Goal: Task Accomplishment & Management: Use online tool/utility

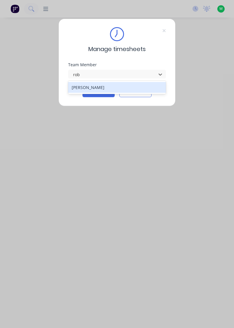
click at [100, 87] on div "[PERSON_NAME]" at bounding box center [117, 87] width 98 height 11
type input "rob"
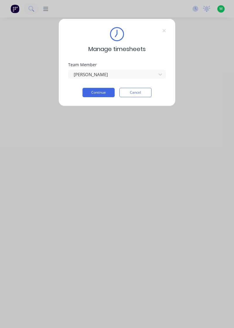
click at [102, 93] on button "Continue" at bounding box center [98, 92] width 32 height 9
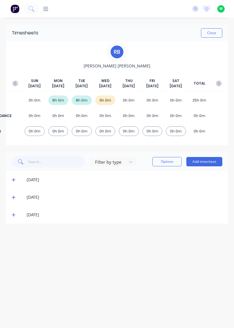
click at [207, 163] on button "Add timesheet" at bounding box center [204, 161] width 36 height 9
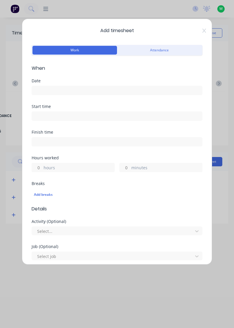
click at [43, 91] on input at bounding box center [117, 90] width 170 height 9
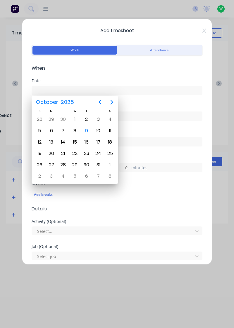
click at [88, 128] on div "9" at bounding box center [86, 130] width 9 height 9
type input "[DATE]"
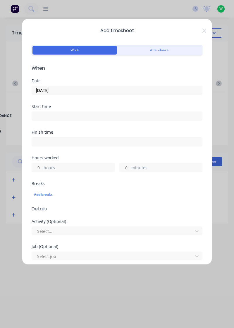
click at [39, 165] on input "hours" at bounding box center [37, 167] width 10 height 9
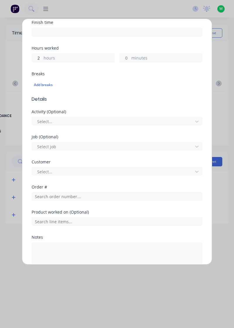
scroll to position [110, 0]
type input "2"
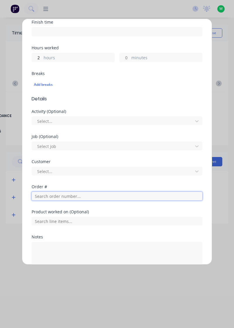
click at [84, 199] on input "text" at bounding box center [117, 196] width 170 height 9
type input "18835"
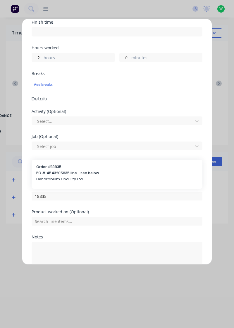
click at [58, 172] on div at bounding box center [112, 171] width 153 height 7
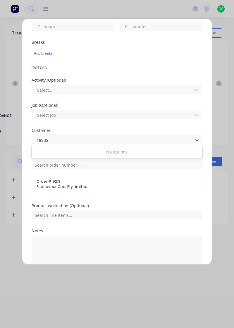
scroll to position [142, 0]
type input "18835"
click at [48, 184] on span "Endeavour Coal Pty Limited" at bounding box center [116, 186] width 161 height 5
click at [44, 163] on input "text" at bounding box center [117, 164] width 170 height 9
click at [51, 185] on span "Endeavour Coal Pty Limited" at bounding box center [116, 186] width 161 height 5
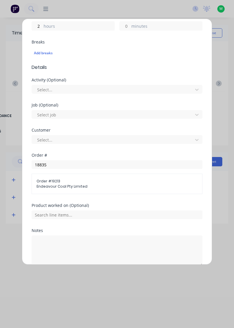
click at [55, 191] on div "Order # 19213 Endeavour Coal Pty Limited" at bounding box center [117, 184] width 170 height 20
click at [58, 180] on span "Order # 19213" at bounding box center [116, 181] width 161 height 5
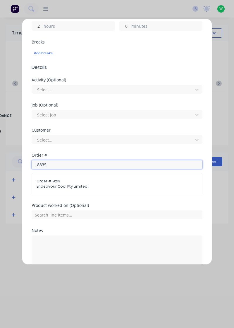
click at [71, 163] on input "18835" at bounding box center [117, 164] width 170 height 9
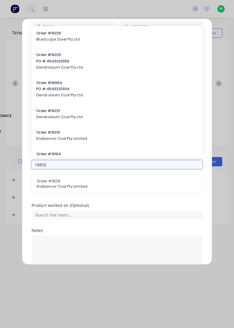
click at [63, 166] on input "18835" at bounding box center [117, 164] width 170 height 9
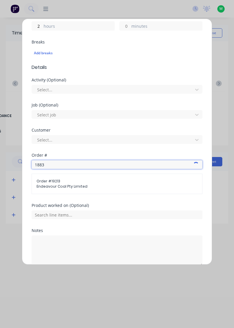
type input "18835"
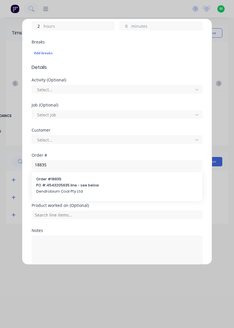
click at [56, 187] on span "PO #: 4543205635 line - see below" at bounding box center [116, 185] width 161 height 5
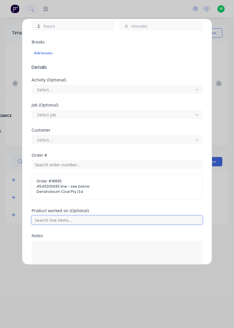
click at [87, 221] on input "text" at bounding box center [117, 220] width 170 height 9
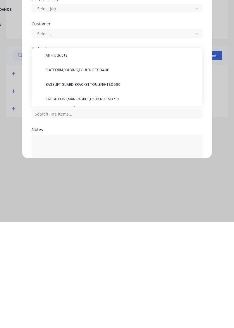
click at [83, 176] on span "PLATFORM,FOLDING,TOULENG TSD408" at bounding box center [122, 176] width 152 height 5
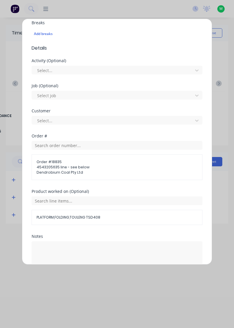
scroll to position [194, 0]
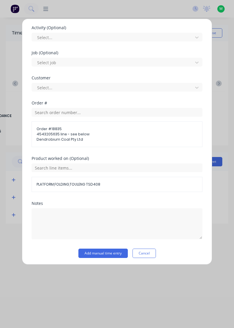
click at [105, 251] on button "Add manual time entry" at bounding box center [102, 253] width 49 height 9
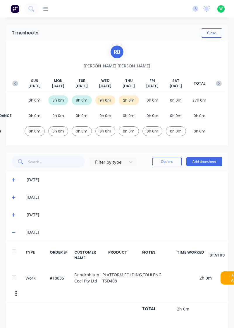
click at [211, 34] on button "Close" at bounding box center [211, 32] width 21 height 9
